Goal: Task Accomplishment & Management: Use online tool/utility

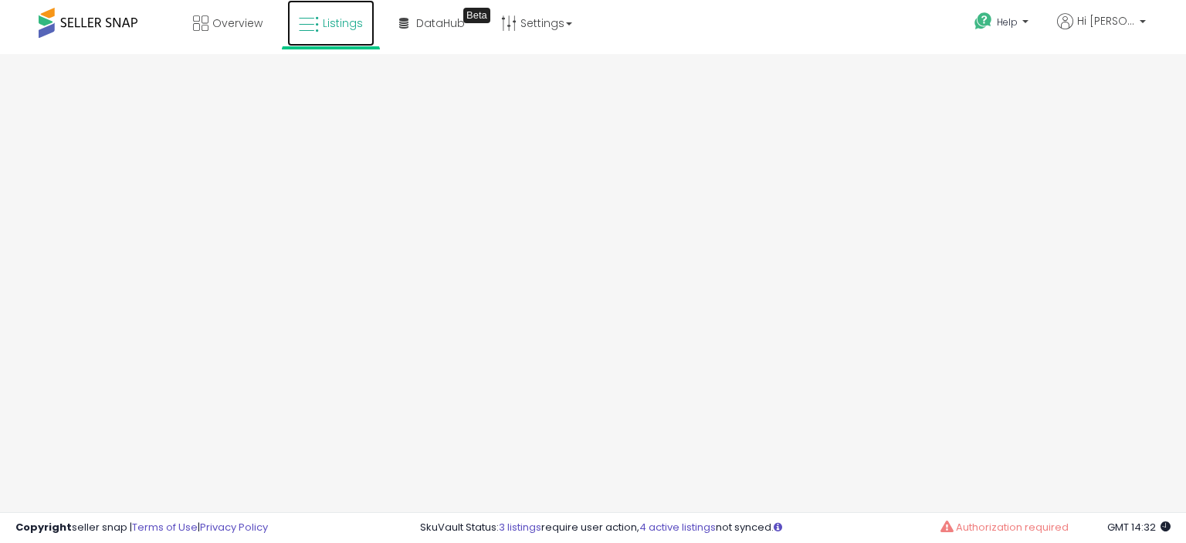
click at [334, 29] on span "Listings" at bounding box center [343, 22] width 40 height 15
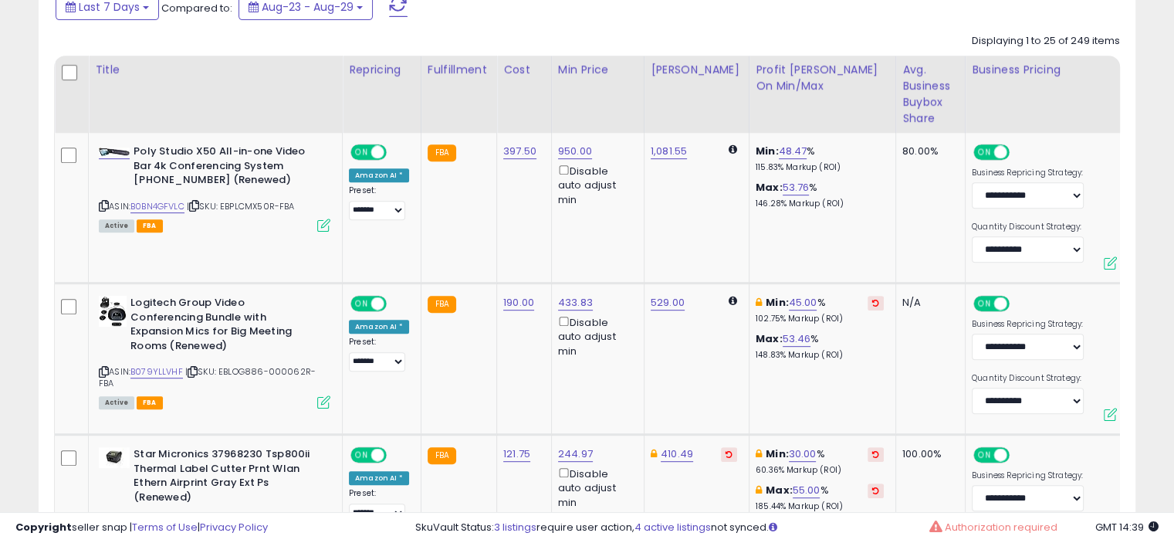
scroll to position [568, 0]
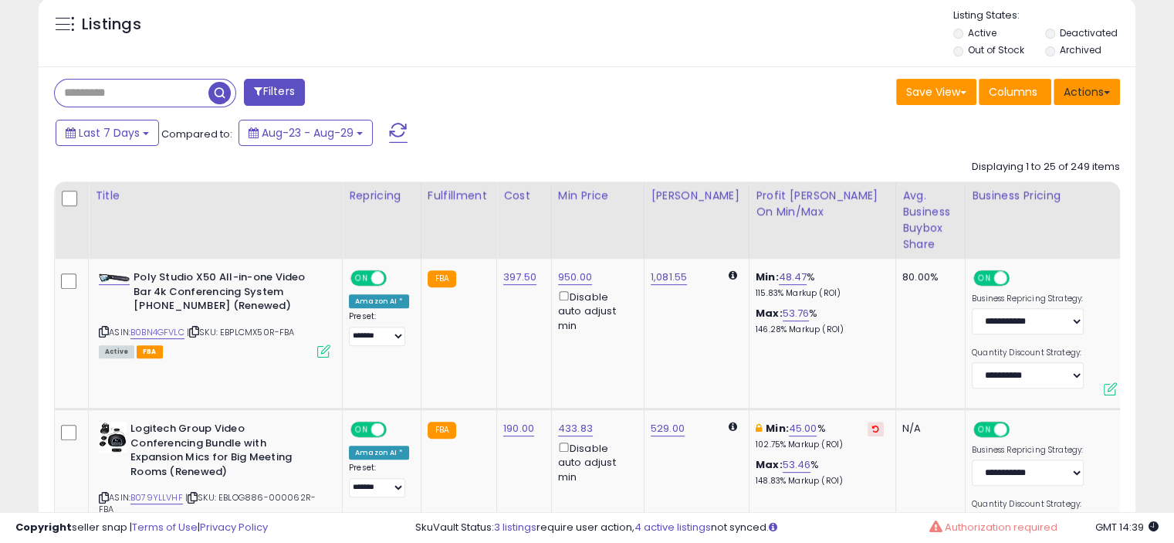
click at [1102, 98] on button "Actions" at bounding box center [1087, 92] width 66 height 26
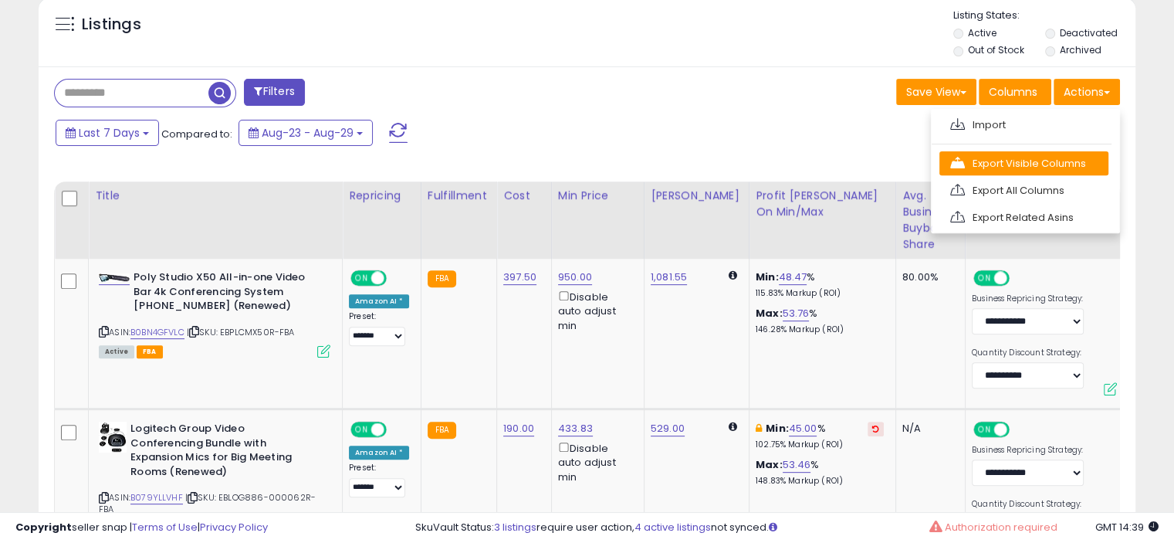
click at [1000, 170] on link "Export Visible Columns" at bounding box center [1024, 163] width 169 height 24
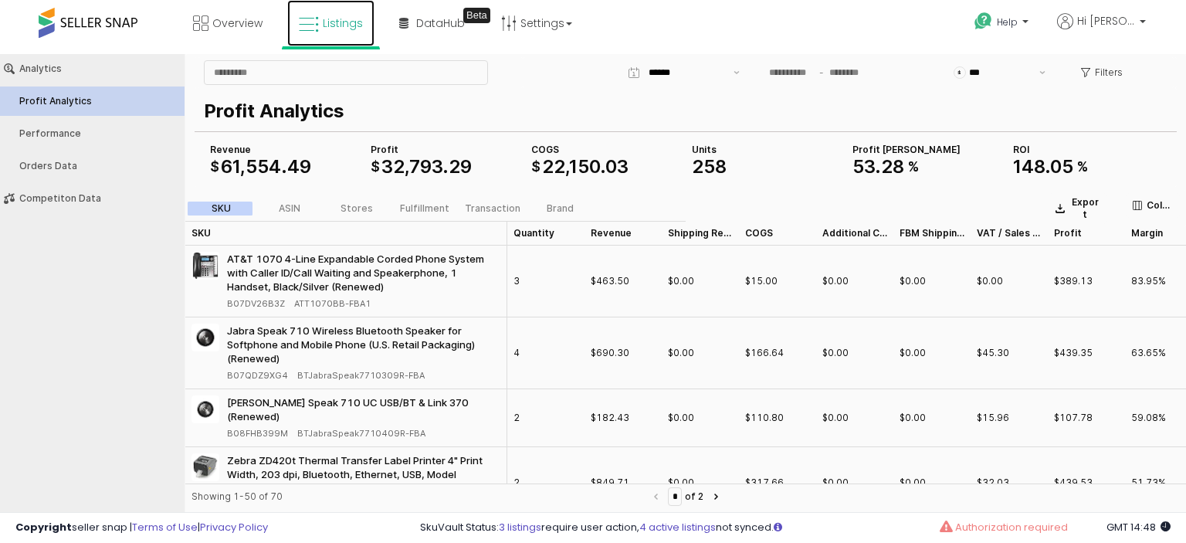
click at [346, 21] on span "Listings" at bounding box center [343, 22] width 40 height 15
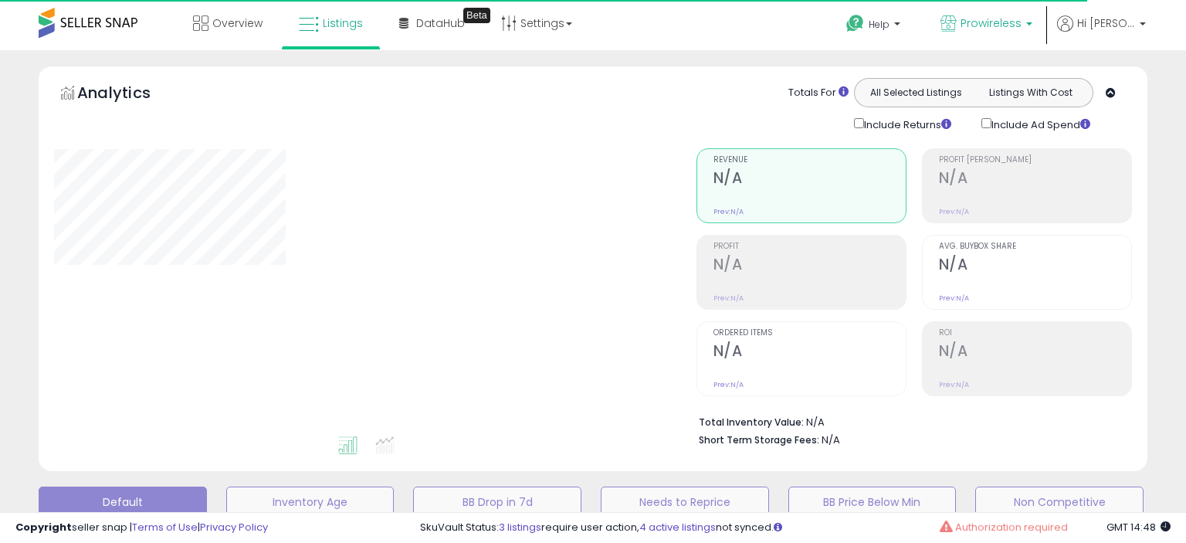
click at [1021, 25] on span "Prowireless" at bounding box center [990, 22] width 61 height 15
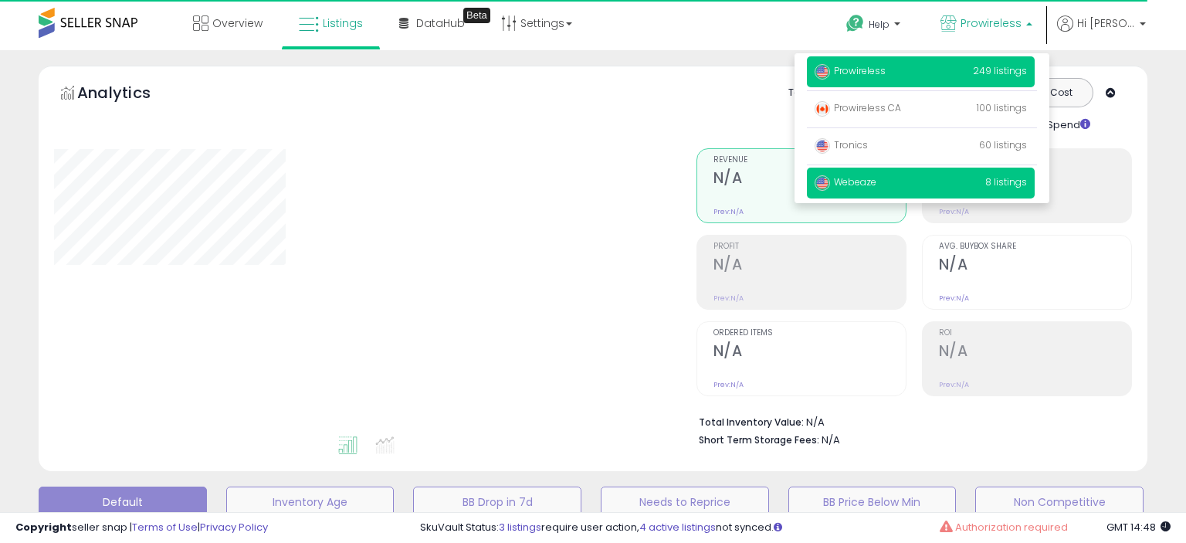
click at [957, 178] on p "Webeaze 8 listings" at bounding box center [921, 183] width 228 height 31
click at [876, 176] on span "Webeaze" at bounding box center [846, 181] width 62 height 13
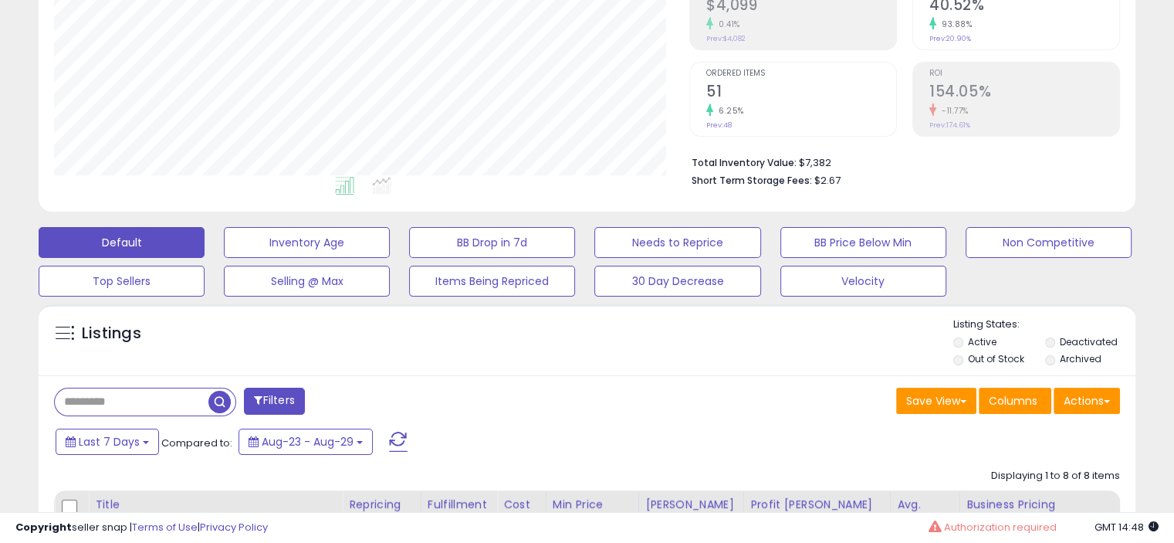
scroll to position [356, 0]
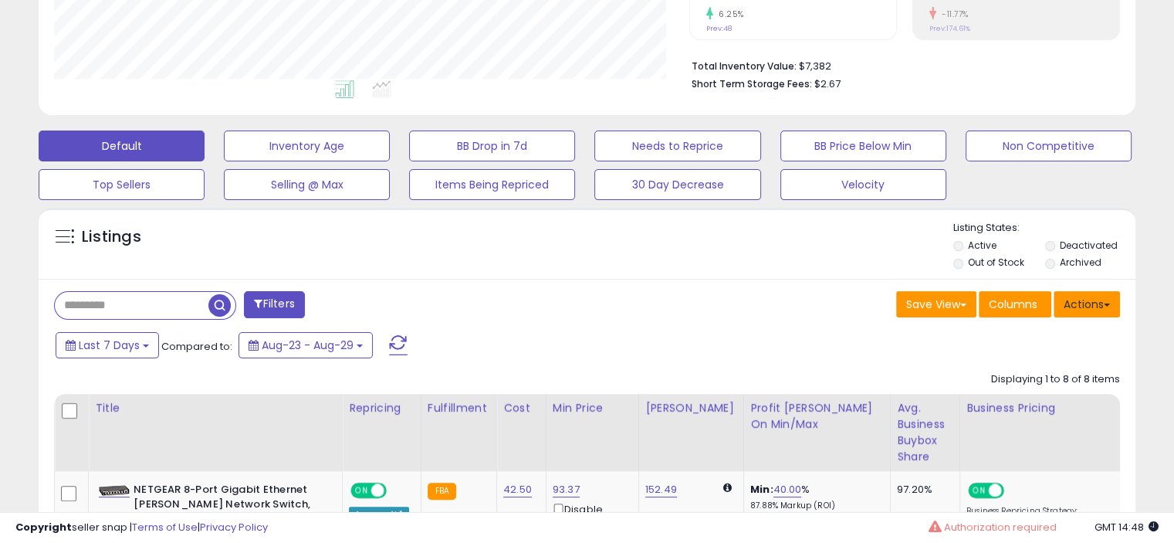
click at [1099, 305] on button "Actions" at bounding box center [1087, 304] width 66 height 26
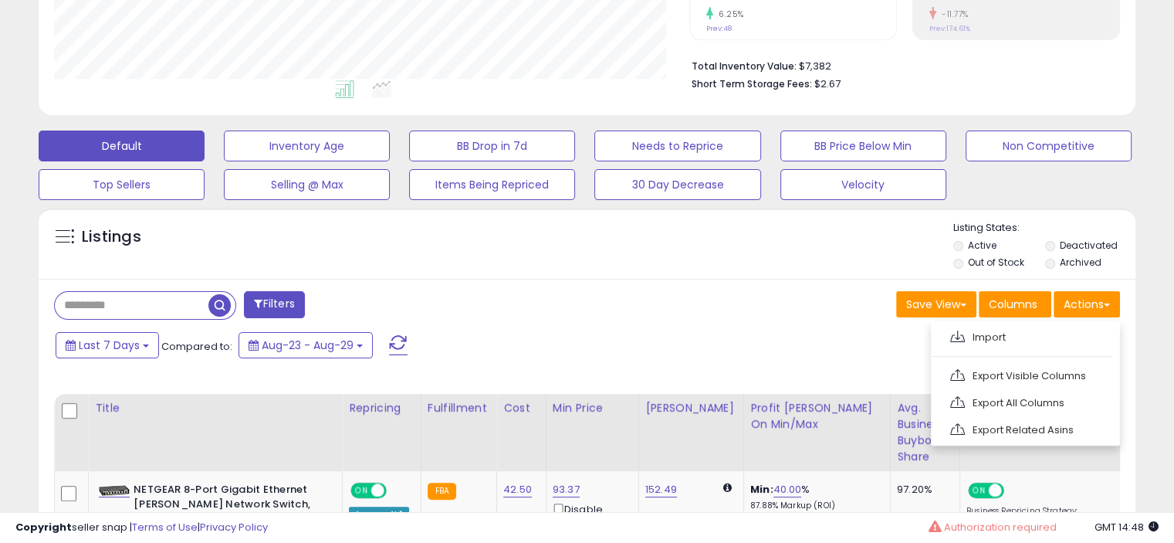
drag, startPoint x: 1055, startPoint y: 380, endPoint x: 1045, endPoint y: 378, distance: 10.9
click at [1055, 379] on link "Export Visible Columns" at bounding box center [1024, 376] width 169 height 24
